Goal: Task Accomplishment & Management: Manage account settings

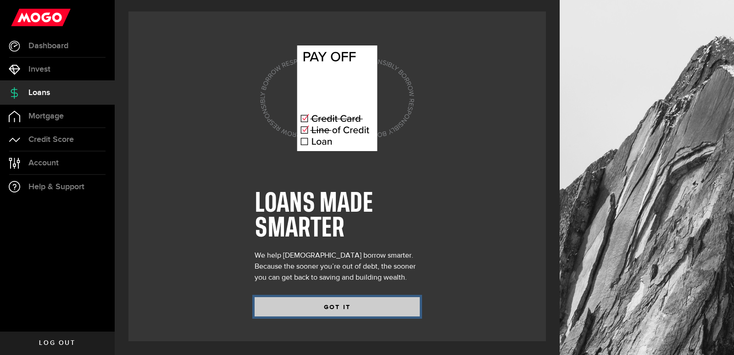
click at [354, 308] on button "GOT IT" at bounding box center [337, 306] width 165 height 19
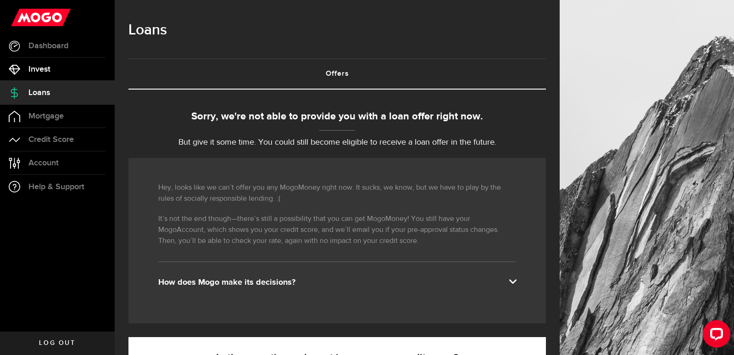
click at [39, 71] on span "Invest" at bounding box center [39, 69] width 22 height 8
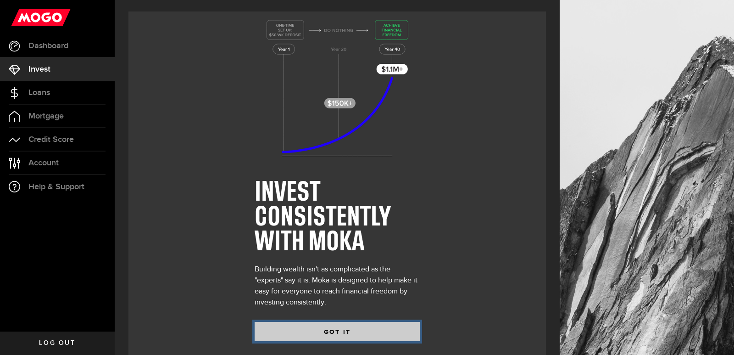
click at [295, 330] on button "GOT IT" at bounding box center [337, 331] width 165 height 19
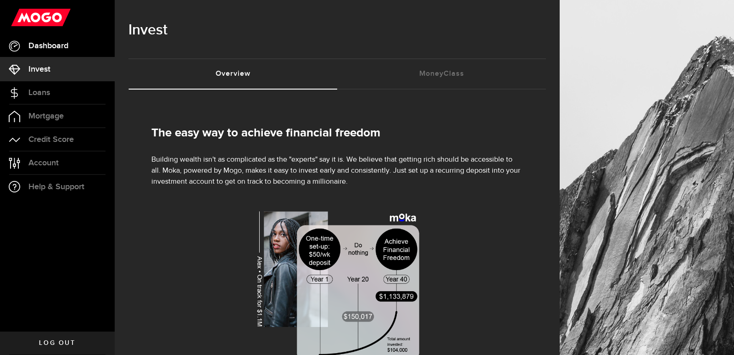
click at [58, 46] on span "Dashboard" at bounding box center [48, 46] width 40 height 8
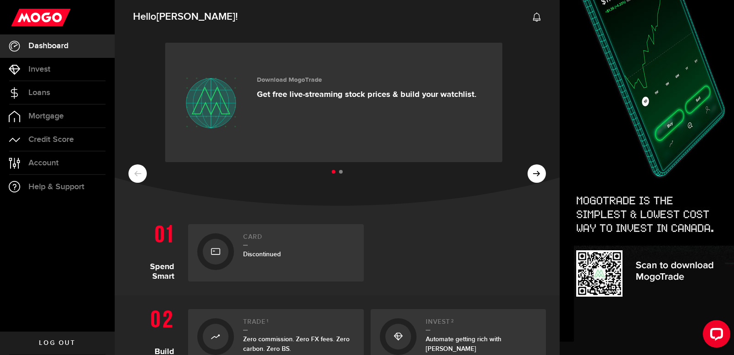
click at [71, 342] on span "Log out" at bounding box center [57, 342] width 36 height 6
